Goal: Information Seeking & Learning: Learn about a topic

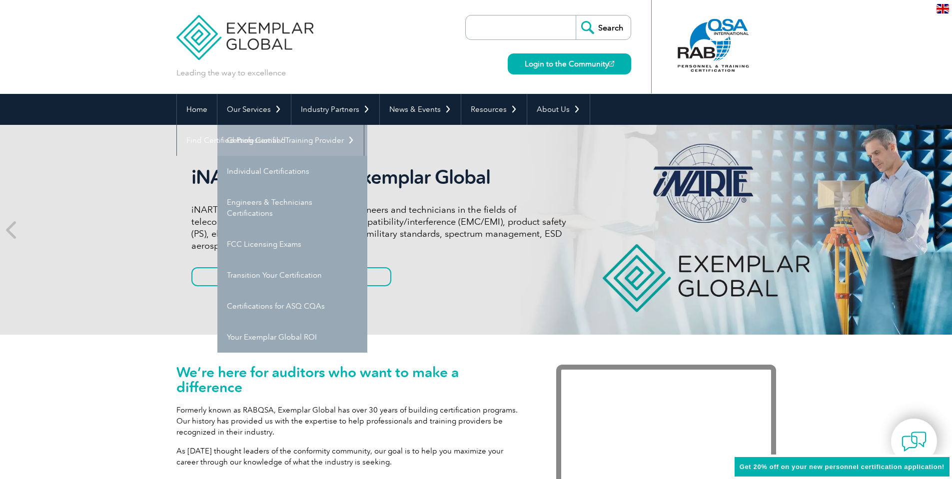
click at [270, 138] on link "Getting Certified" at bounding box center [292, 140] width 150 height 31
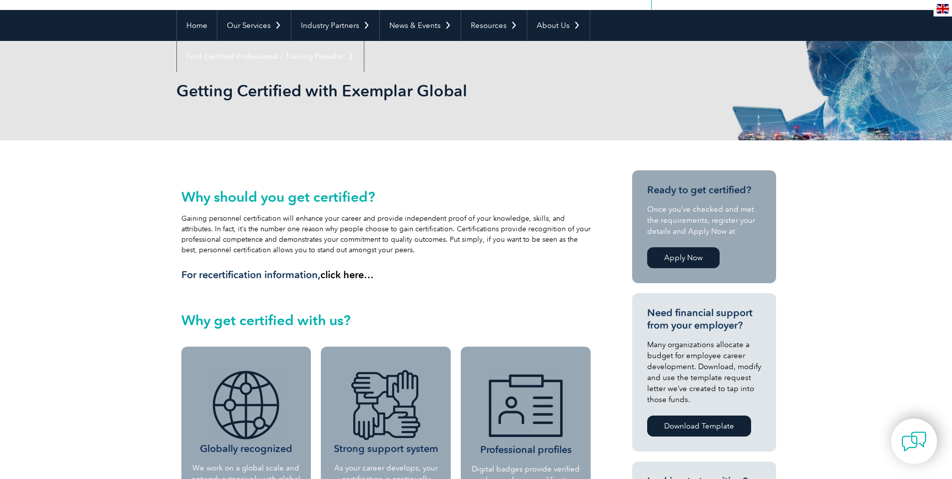
scroll to position [61, 0]
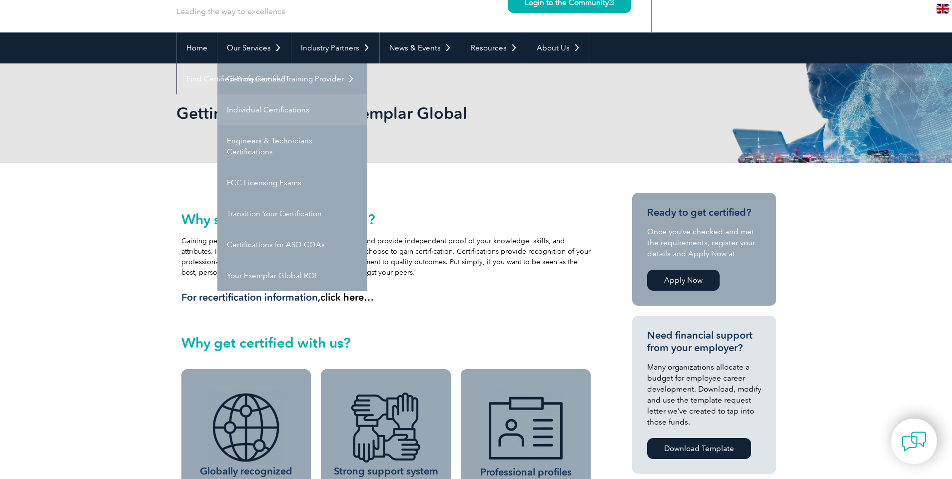
click at [263, 109] on link "Individual Certifications" at bounding box center [292, 109] width 150 height 31
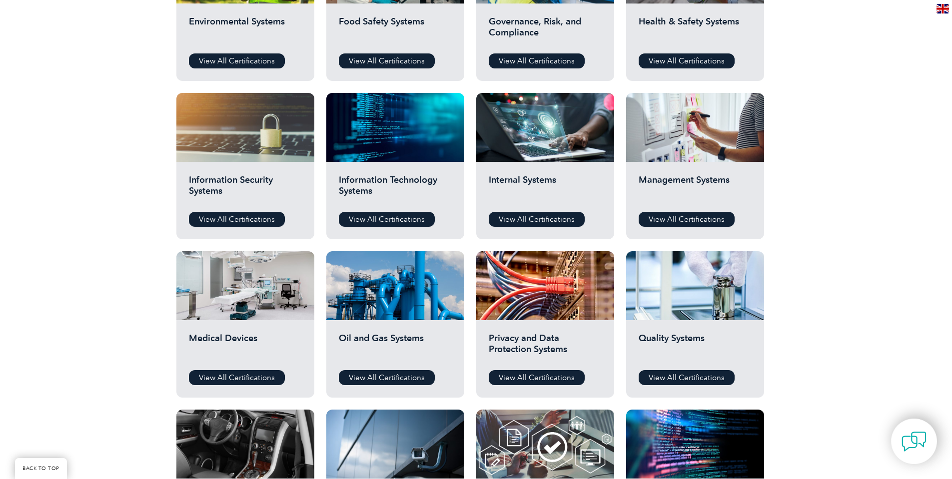
scroll to position [466, 0]
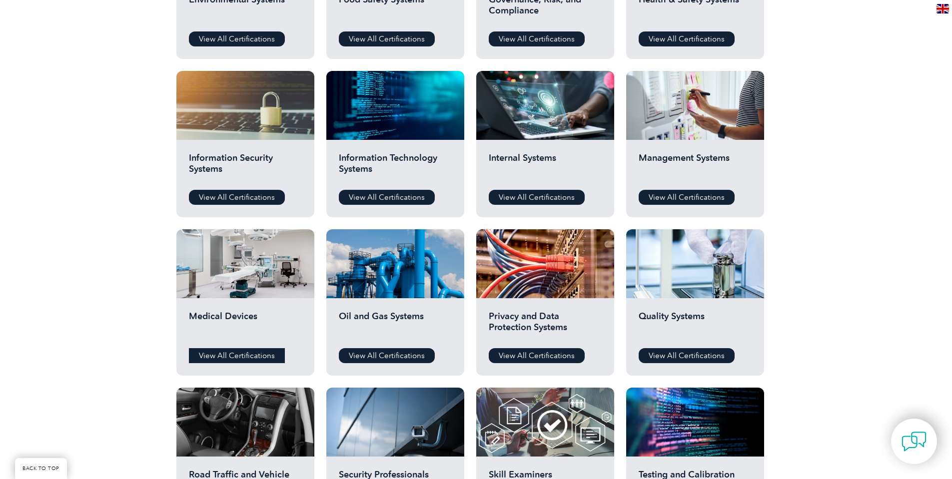
click at [227, 357] on link "View All Certifications" at bounding box center [237, 355] width 96 height 15
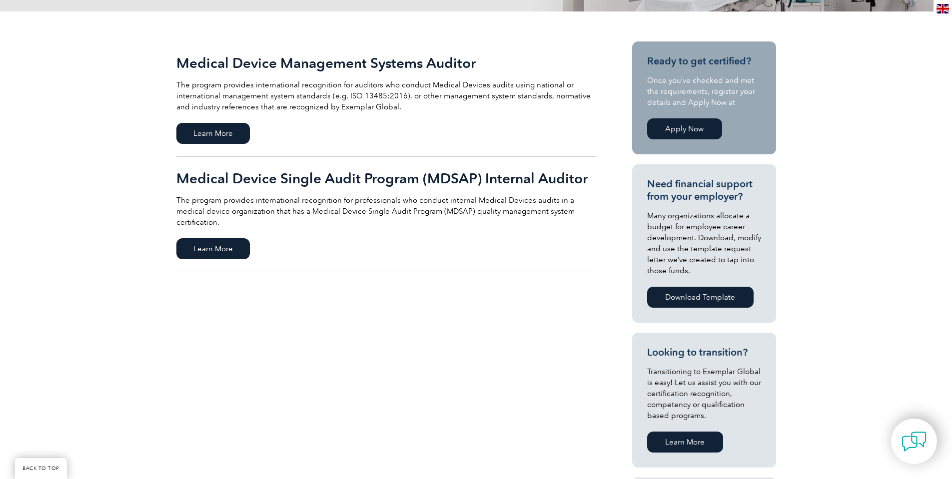
scroll to position [233, 0]
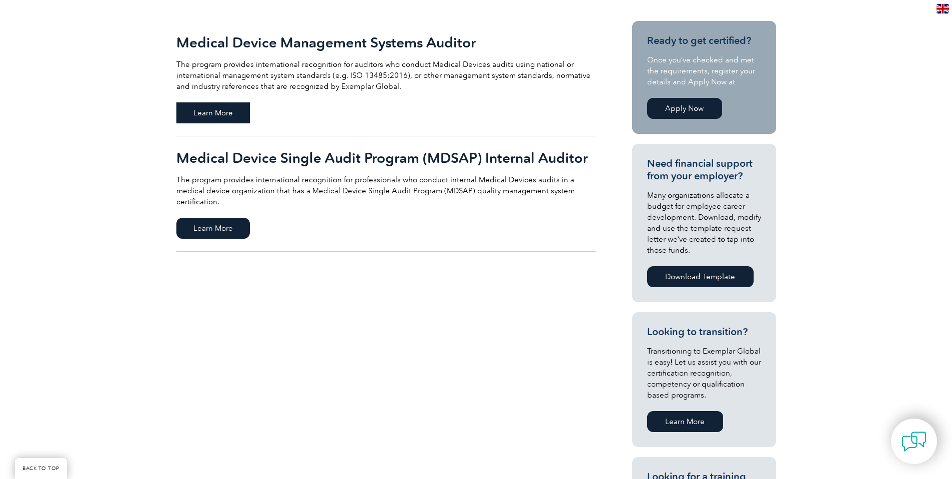
click at [210, 111] on span "Learn More" at bounding box center [212, 112] width 73 height 21
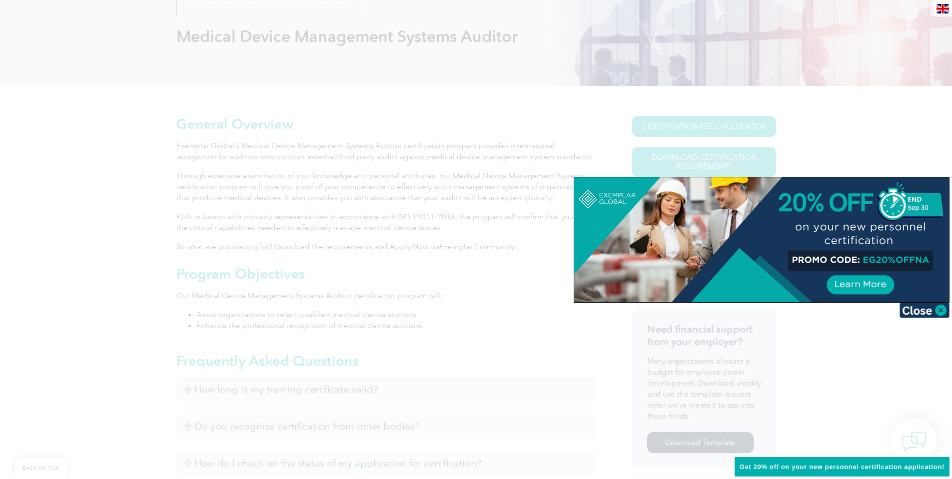
scroll to position [116, 0]
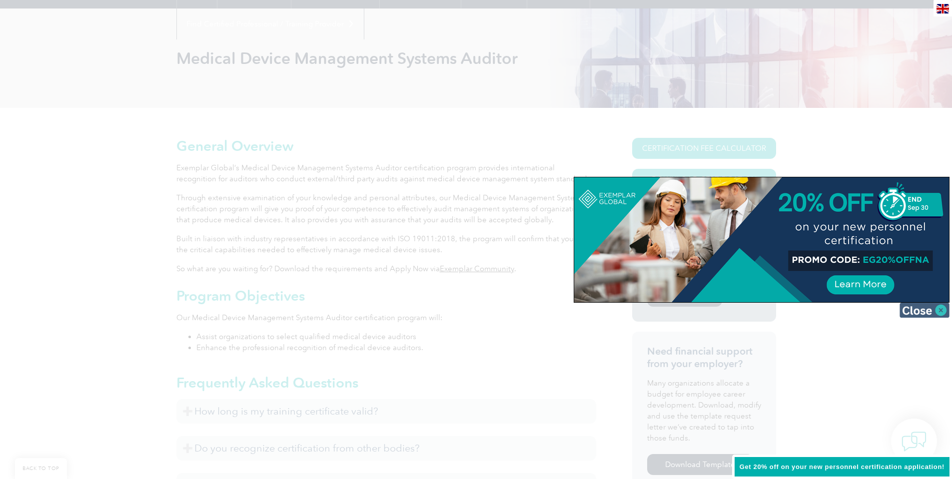
click at [939, 310] on img at bounding box center [924, 310] width 50 height 15
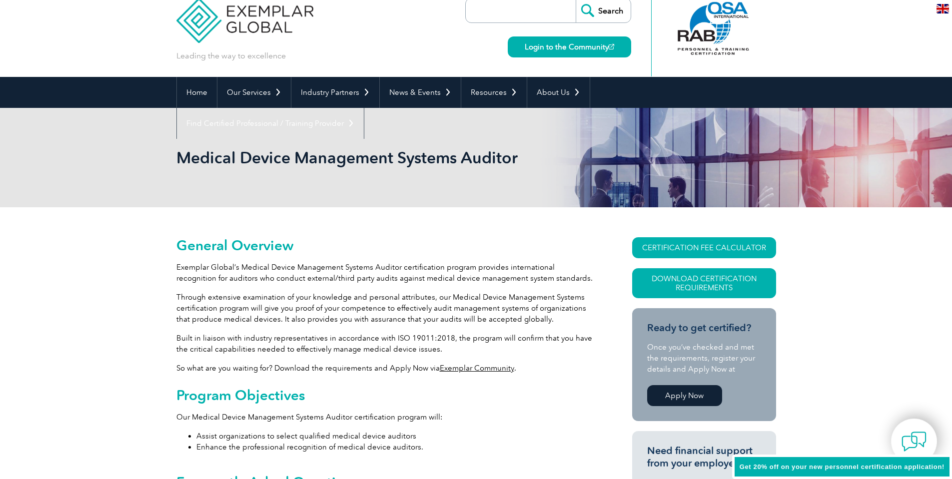
scroll to position [0, 0]
